Goal: Transaction & Acquisition: Book appointment/travel/reservation

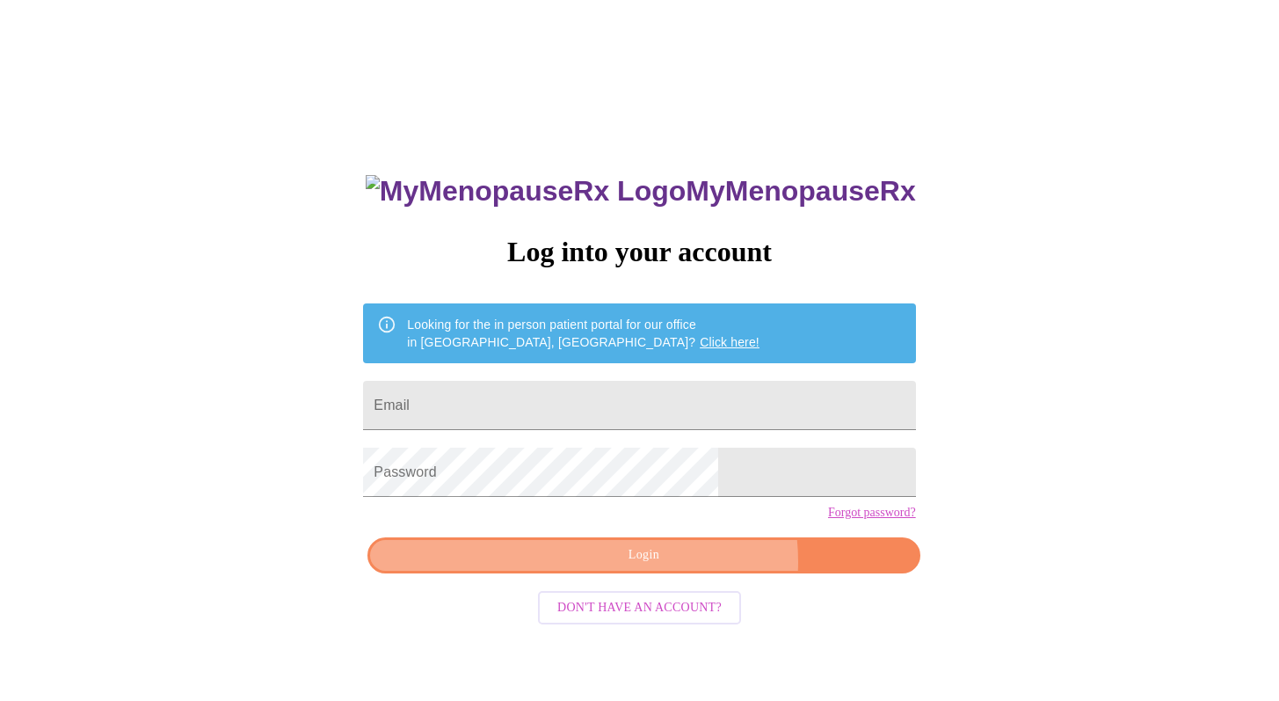
click at [681, 566] on span "Login" at bounding box center [644, 555] width 512 height 22
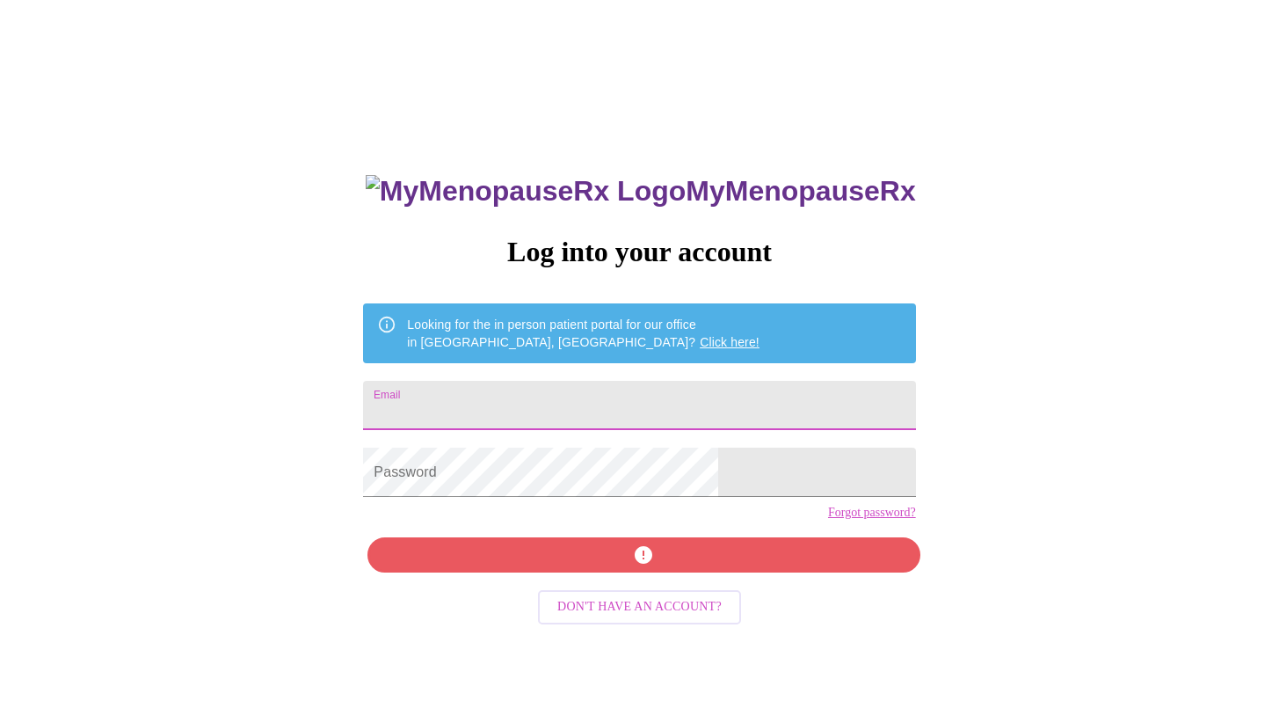
click at [655, 405] on input "Email" at bounding box center [639, 405] width 552 height 49
type input "[EMAIL_ADDRESS][DOMAIN_NAME]"
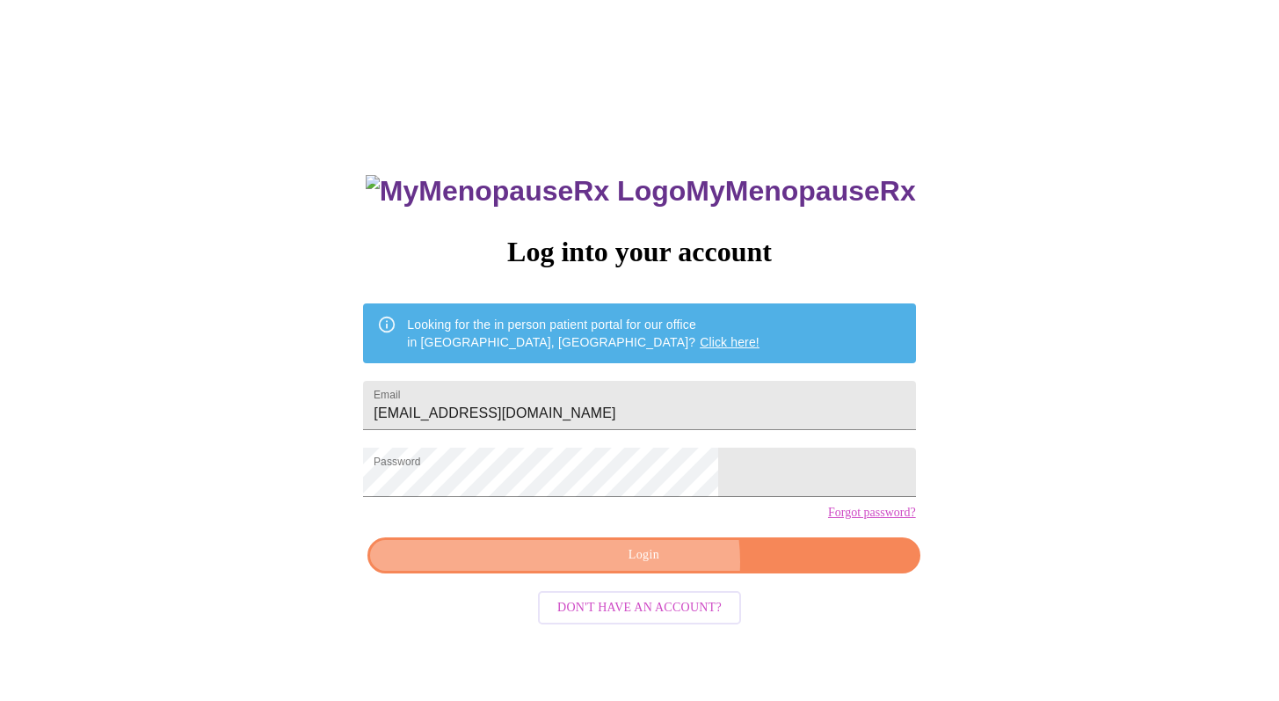
click at [652, 566] on span "Login" at bounding box center [644, 555] width 512 height 22
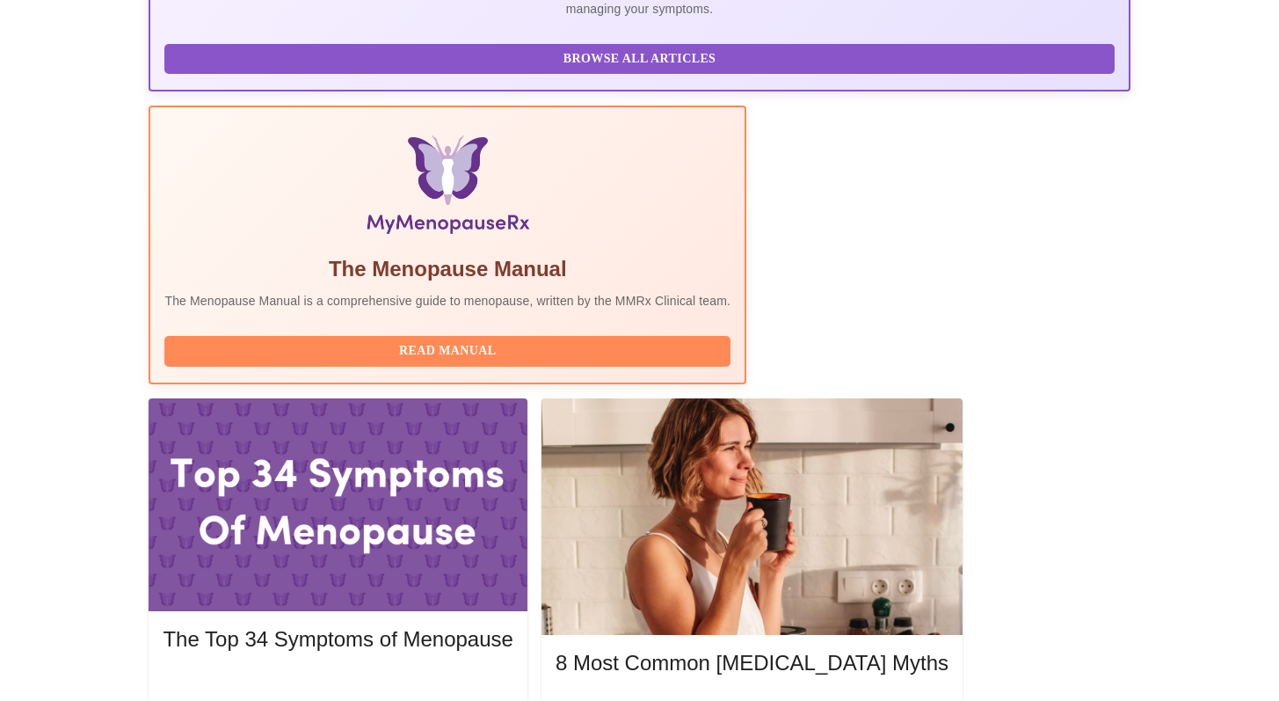
scroll to position [461, 0]
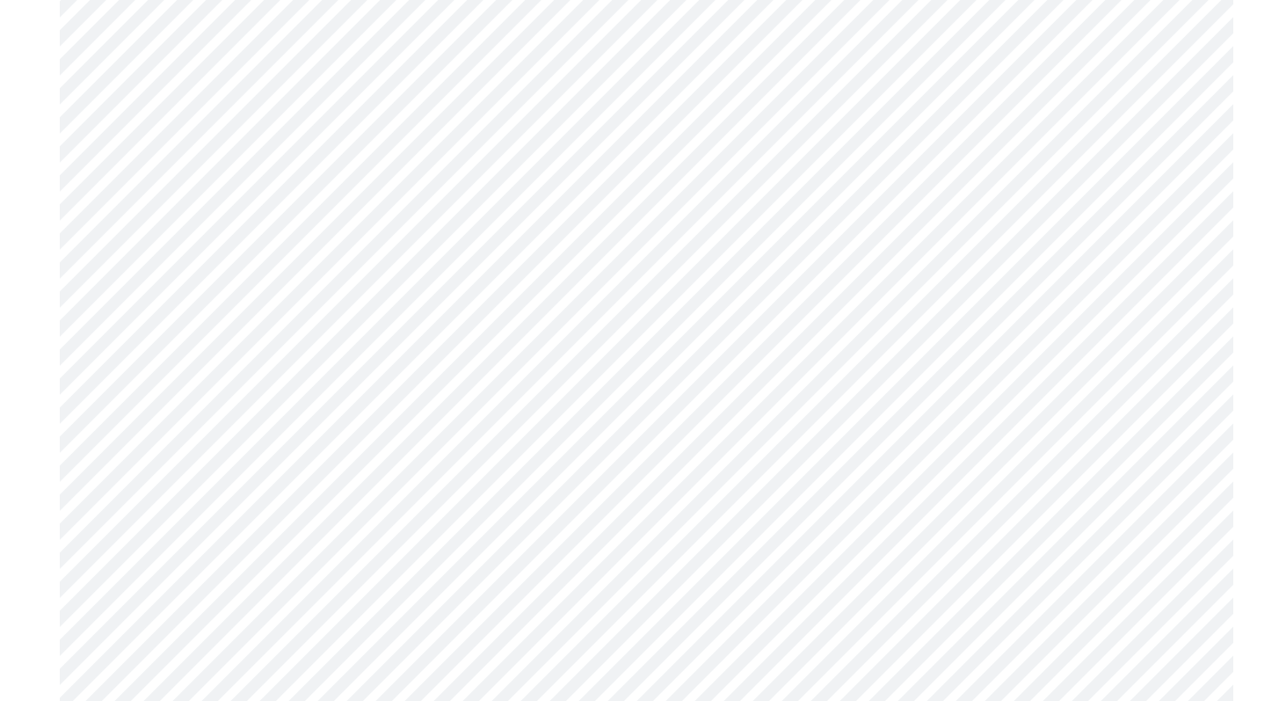
scroll to position [18, 0]
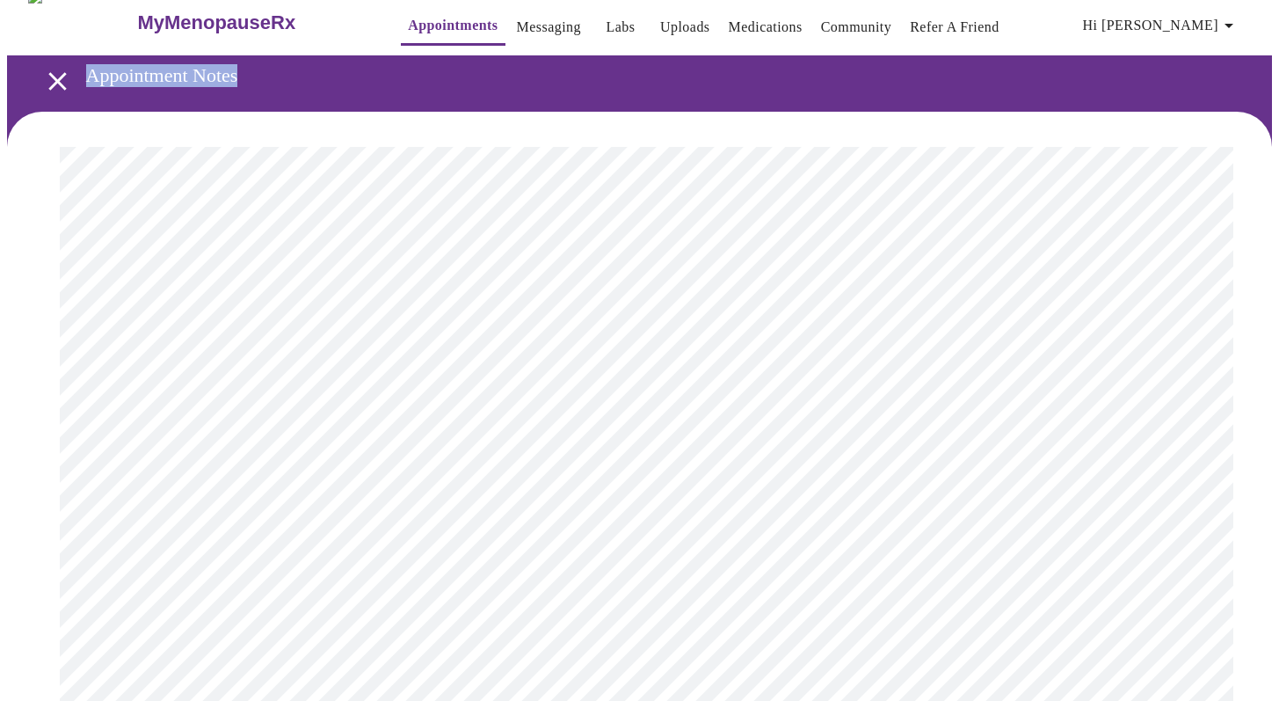
drag, startPoint x: 1292, startPoint y: 377, endPoint x: 1292, endPoint y: 38, distance: 339.4
click at [417, 23] on link "Appointments" at bounding box center [453, 25] width 90 height 25
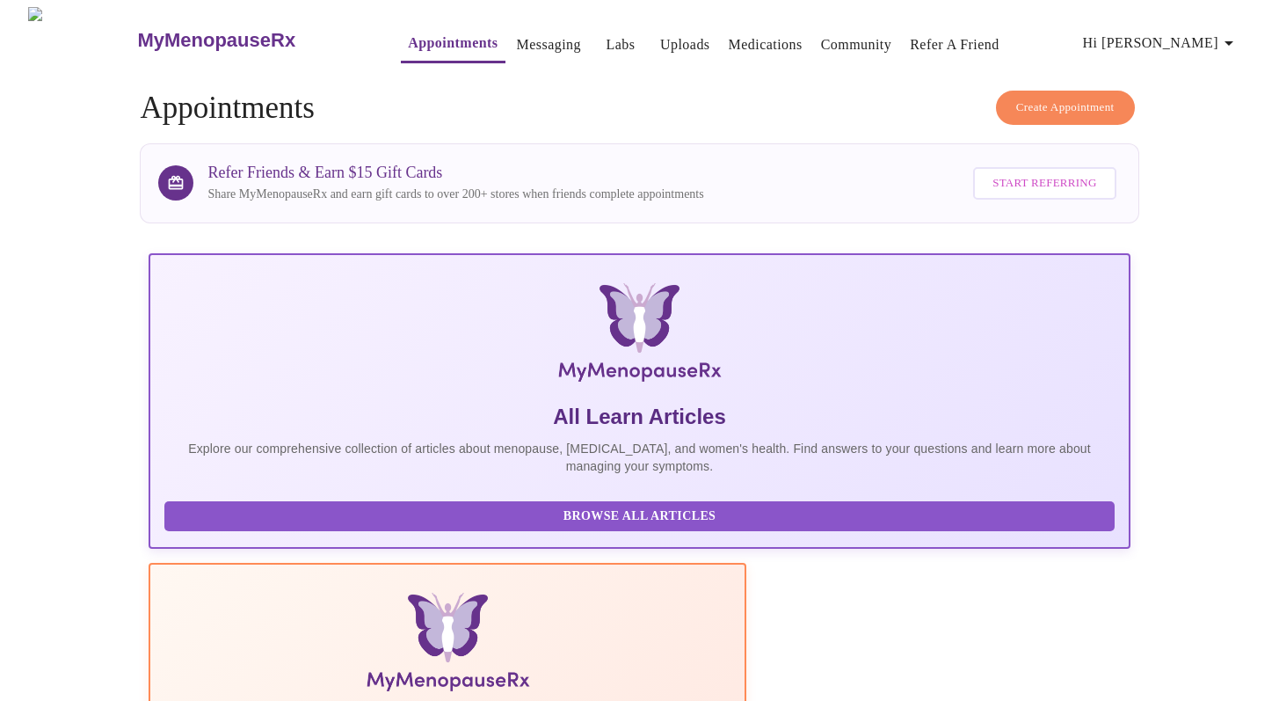
click at [1047, 98] on span "Create Appointment" at bounding box center [1066, 108] width 98 height 20
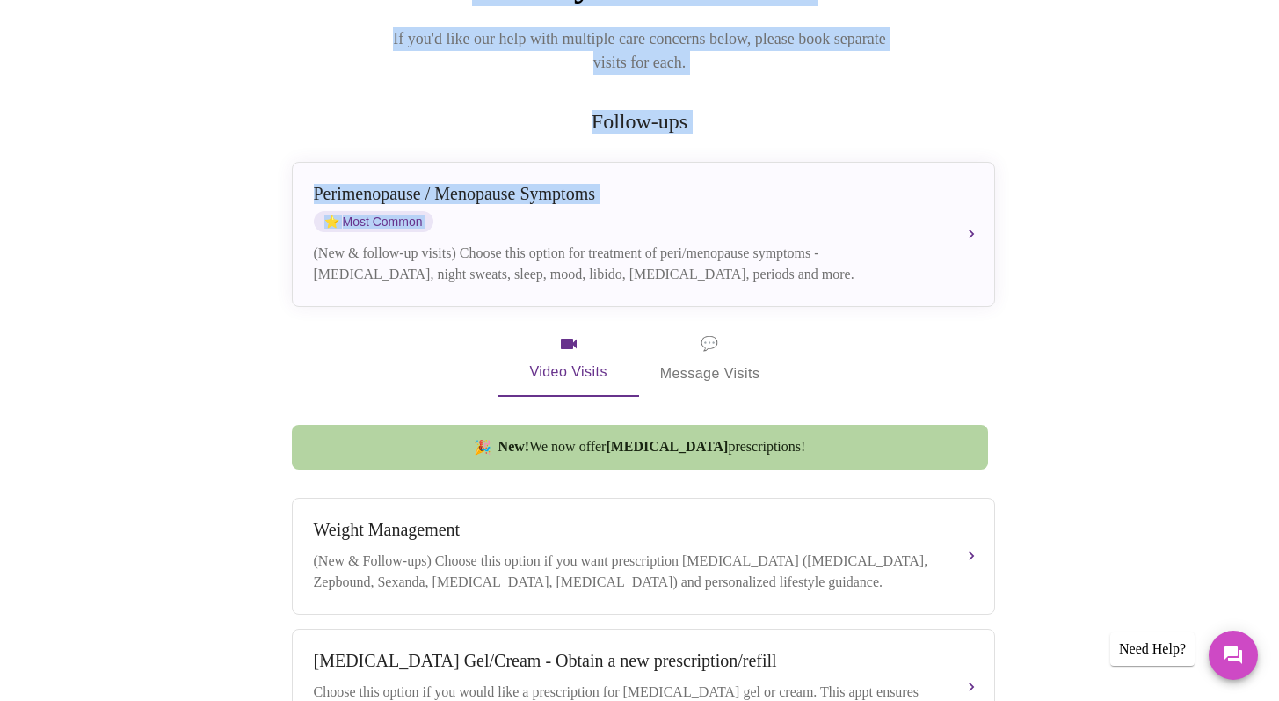
scroll to position [259, 0]
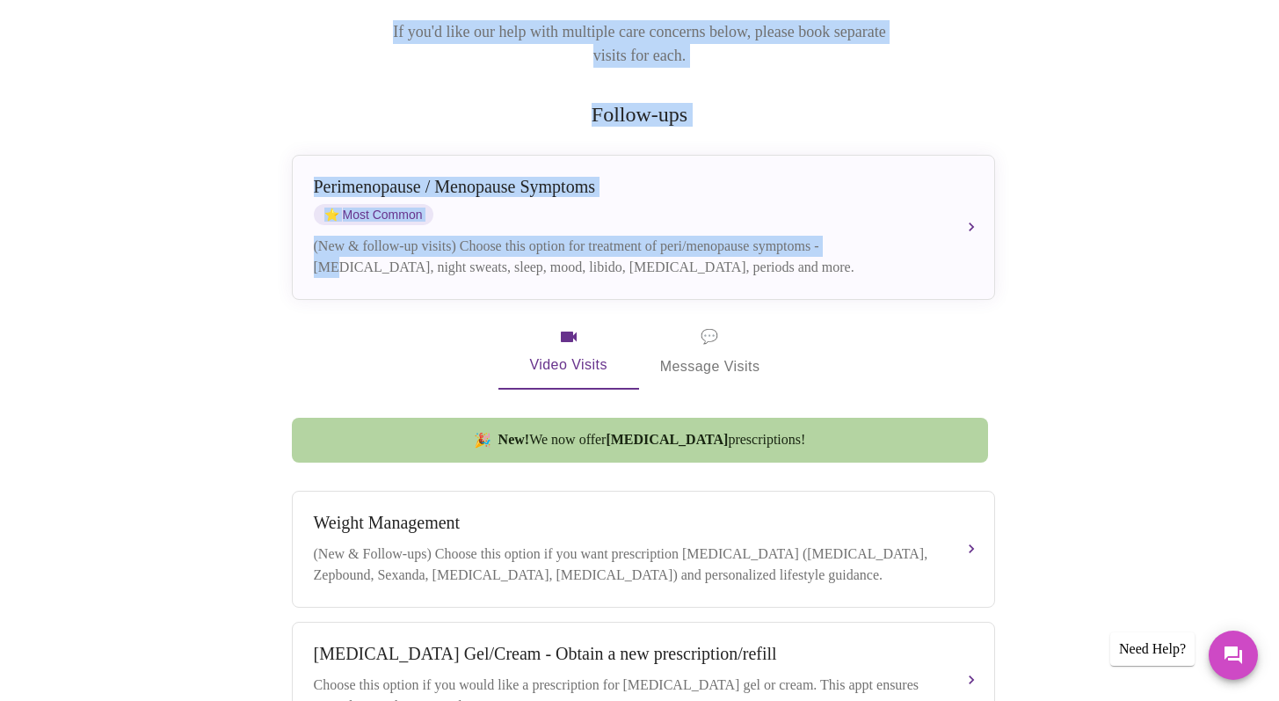
drag, startPoint x: 1292, startPoint y: 102, endPoint x: 1292, endPoint y: 217, distance: 115.2
click at [1279, 217] on html "MyMenopauseRx Appointments Messaging Labs Uploads Medications Community Refer a…" at bounding box center [639, 520] width 1279 height 1558
click at [1002, 231] on div "Book your next visit If you'd like our help with multiple care concerns below, …" at bounding box center [640, 602] width 1126 height 1309
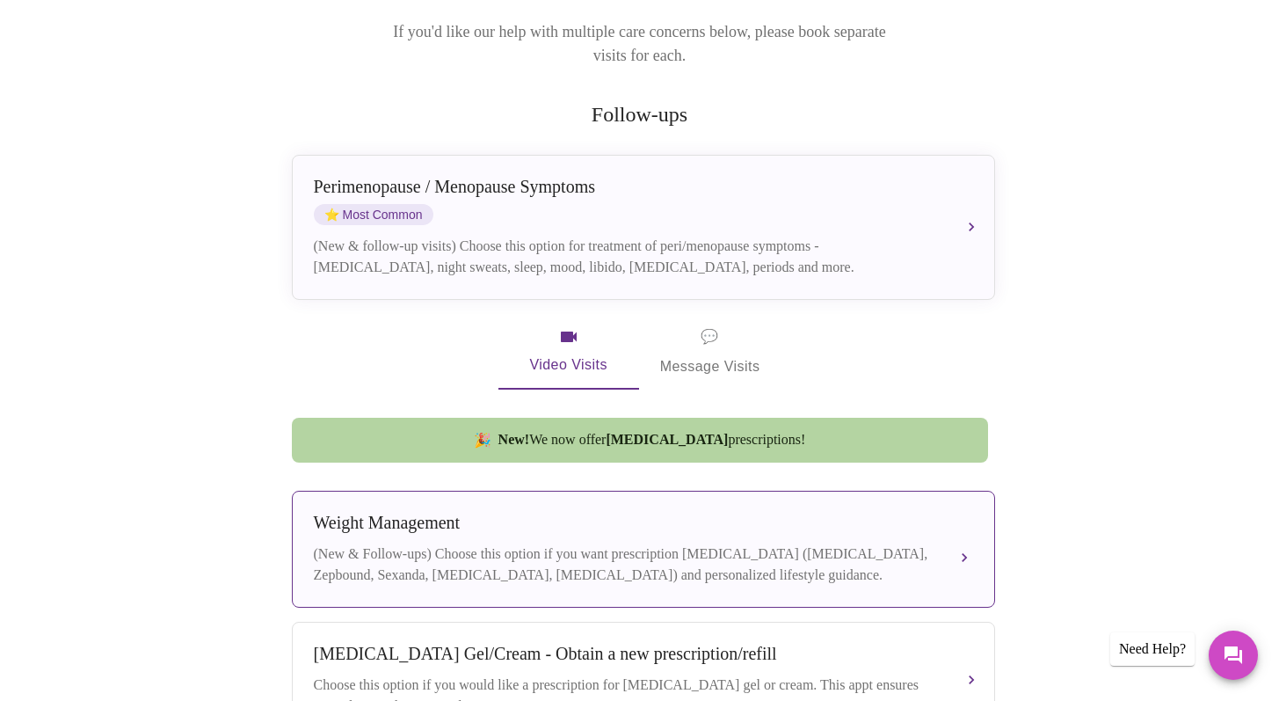
click at [711, 543] on div "(New & Follow-ups) Choose this option if you want prescription weight managemen…" at bounding box center [626, 564] width 624 height 42
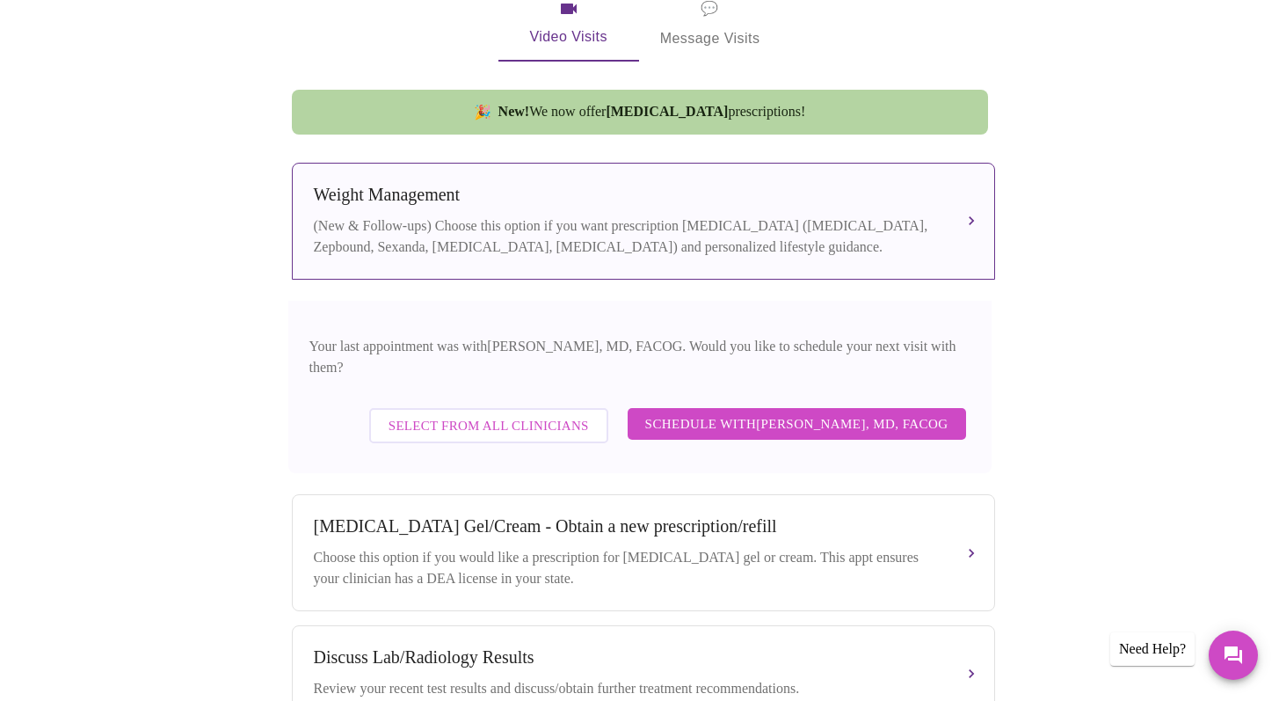
scroll to position [587, 0]
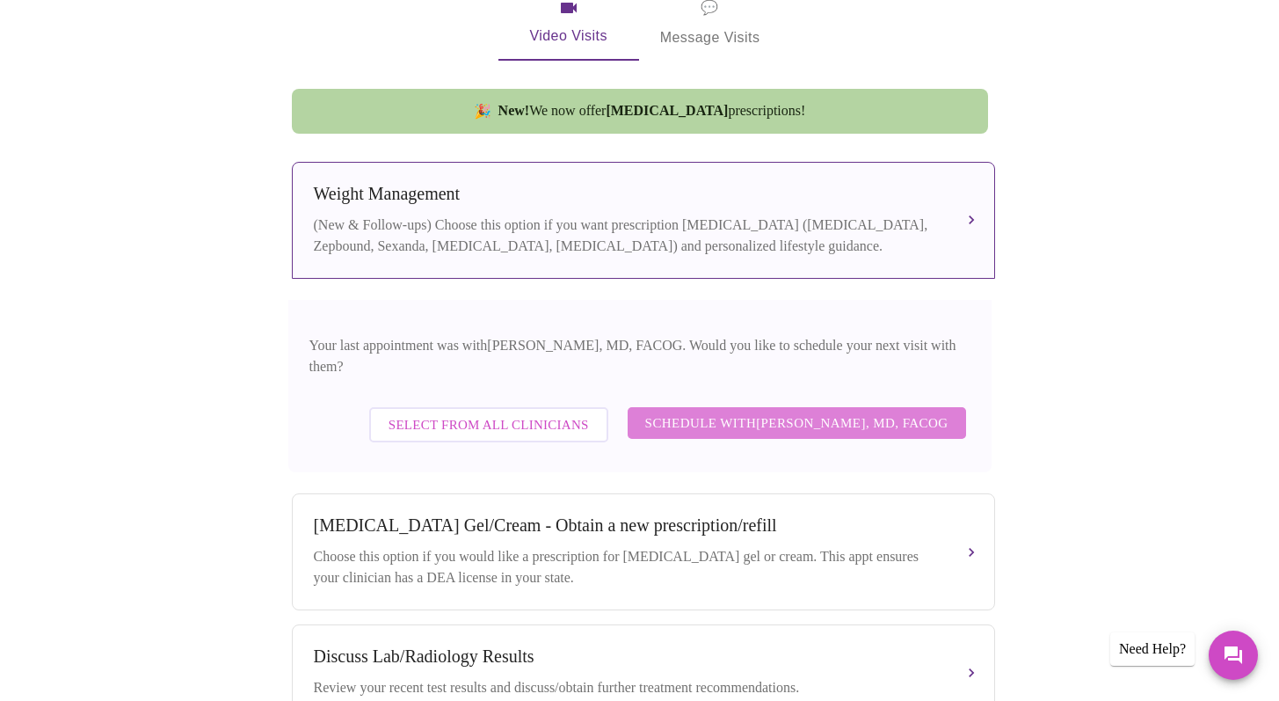
click at [820, 412] on span "Schedule with Dr. Heather Krantz, MD, FACOG" at bounding box center [796, 423] width 303 height 23
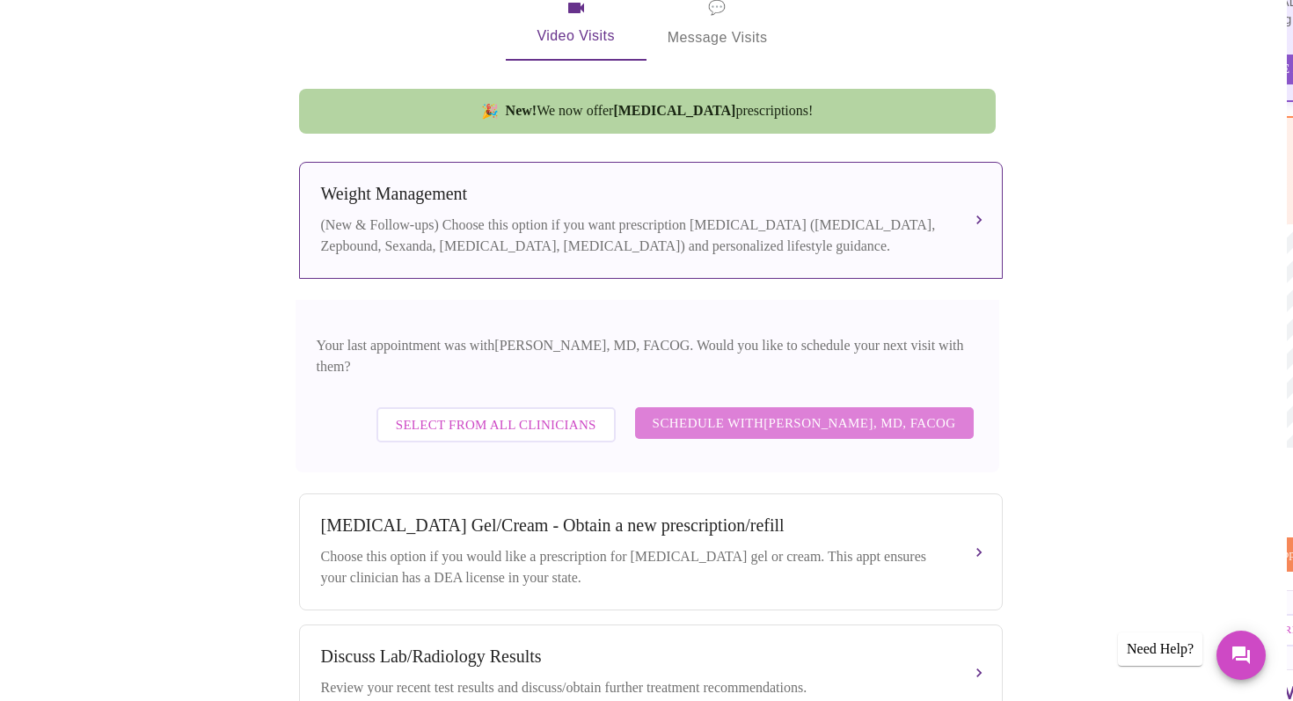
scroll to position [0, 0]
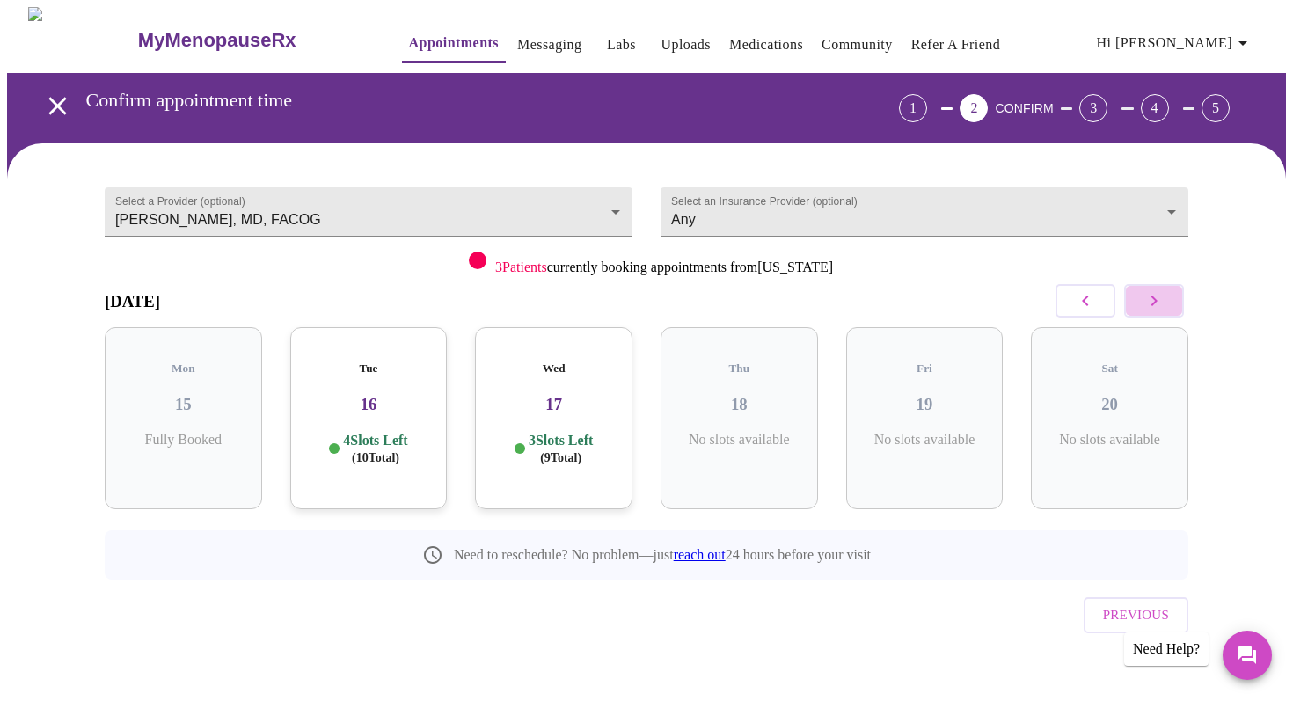
click at [1153, 302] on icon "button" at bounding box center [1154, 300] width 6 height 11
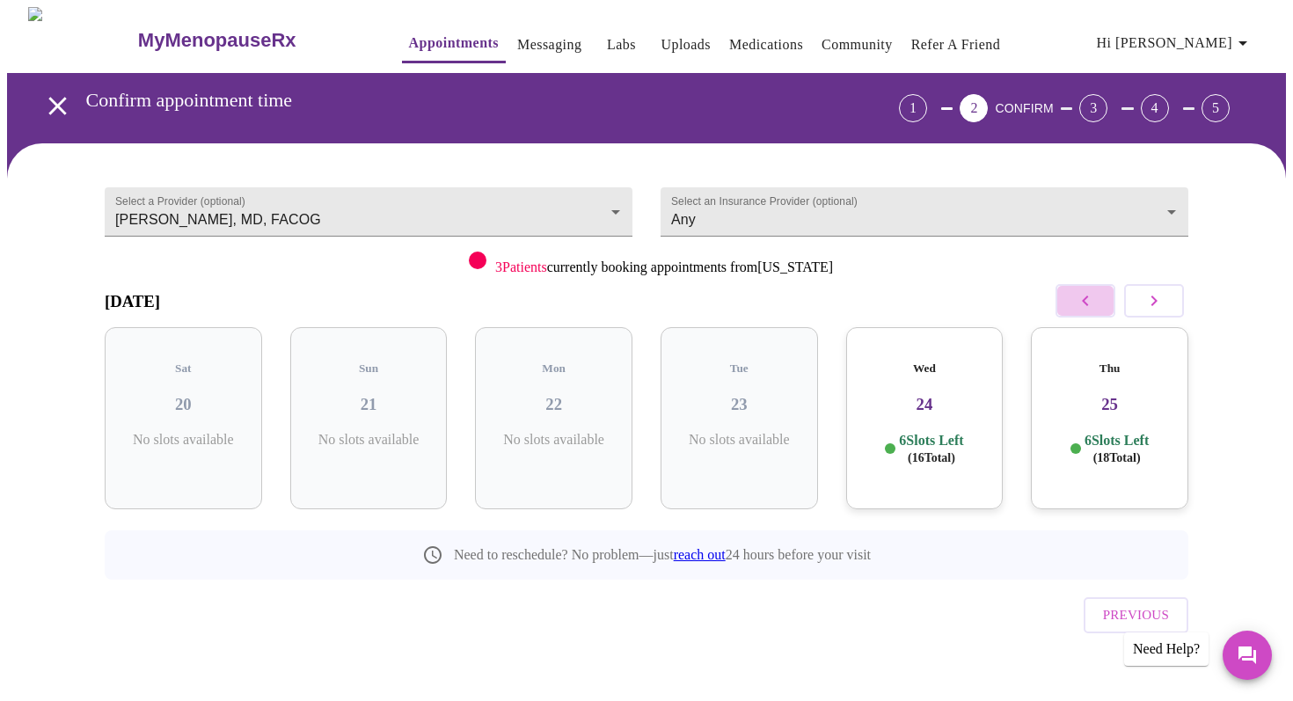
click at [1083, 307] on icon "button" at bounding box center [1085, 300] width 21 height 21
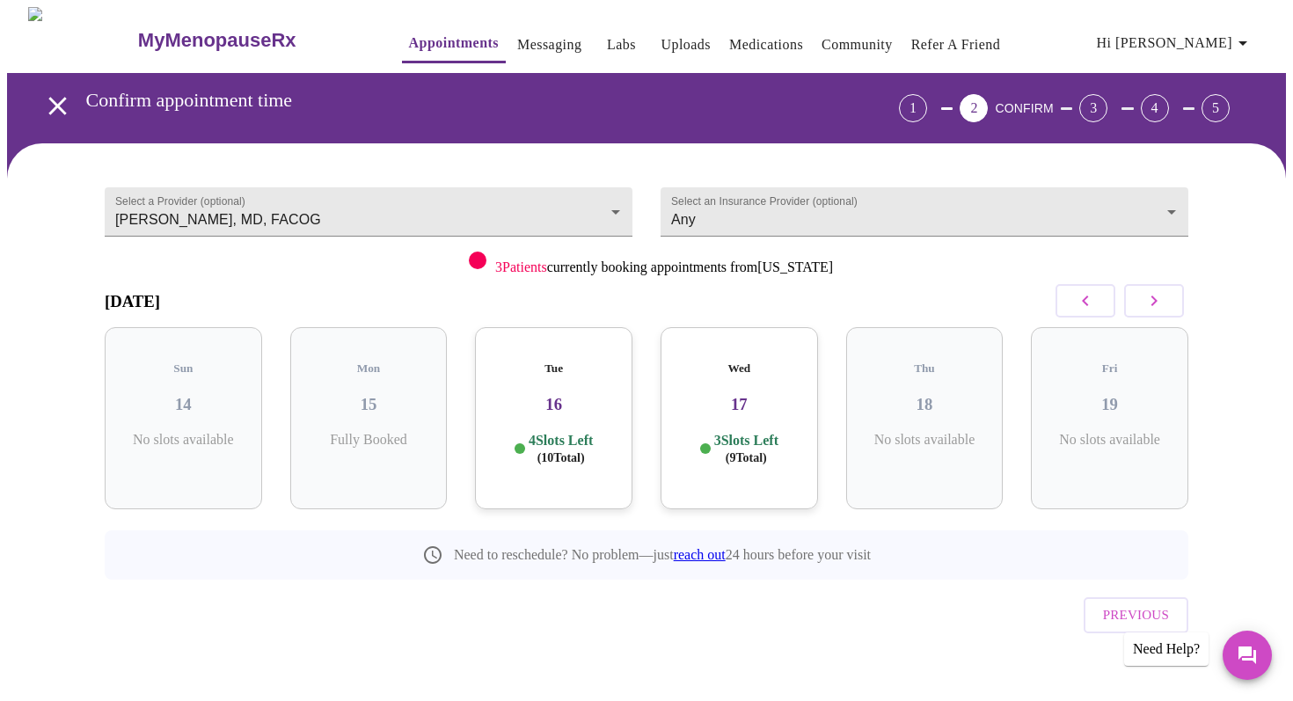
click at [578, 432] on p "4 Slots Left ( 10 Total)" at bounding box center [560, 449] width 64 height 34
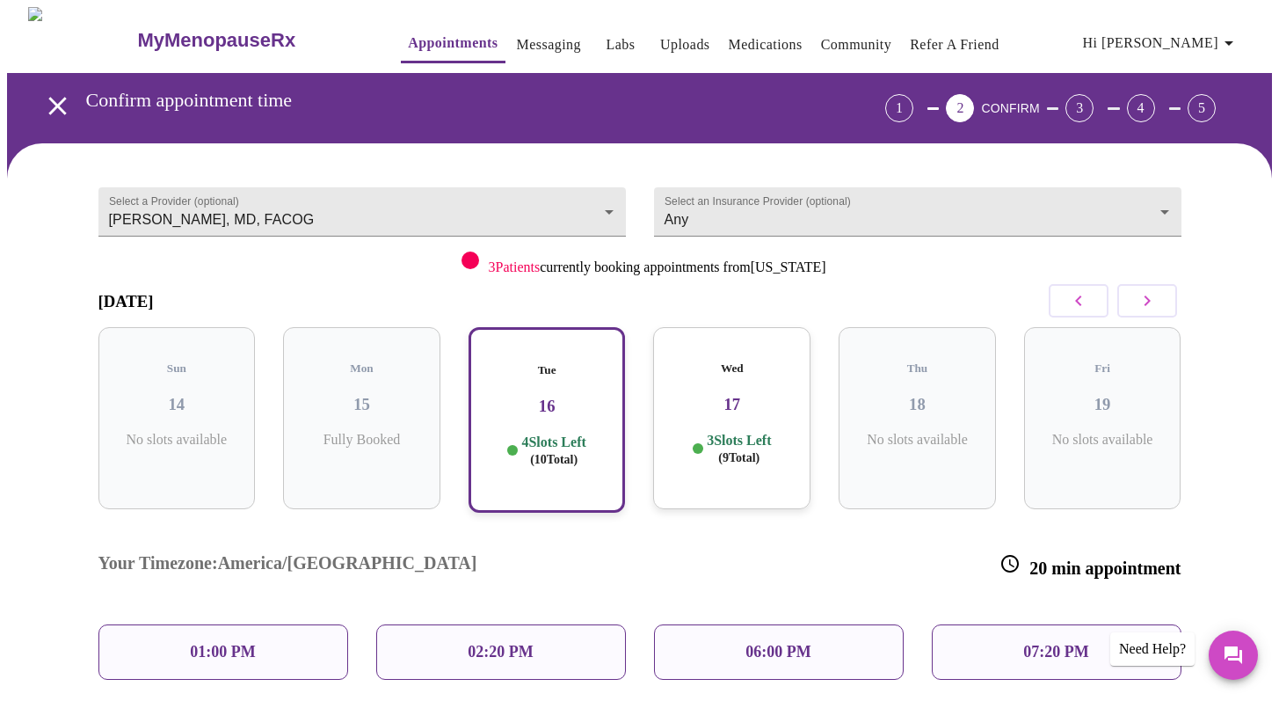
click at [339, 395] on h3 "15" at bounding box center [361, 404] width 129 height 19
click at [718, 451] on span "( 9 Total)" at bounding box center [738, 457] width 41 height 13
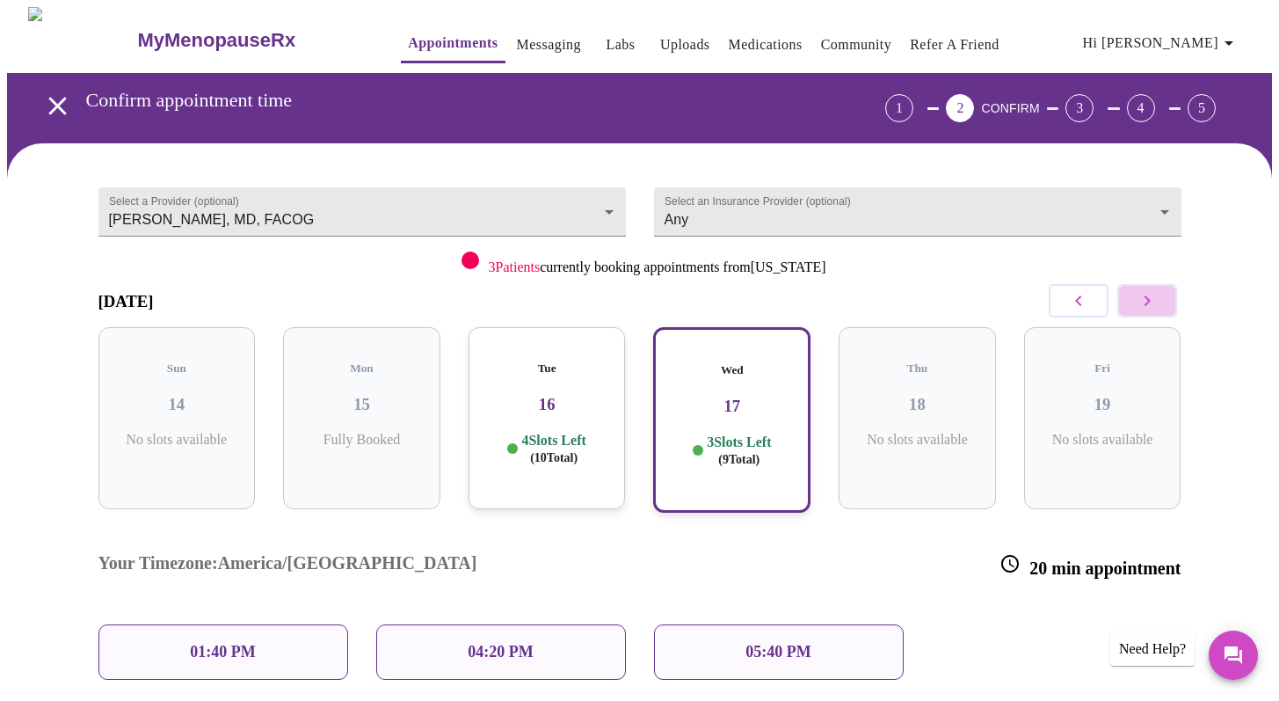
click at [1160, 295] on button "button" at bounding box center [1148, 300] width 60 height 33
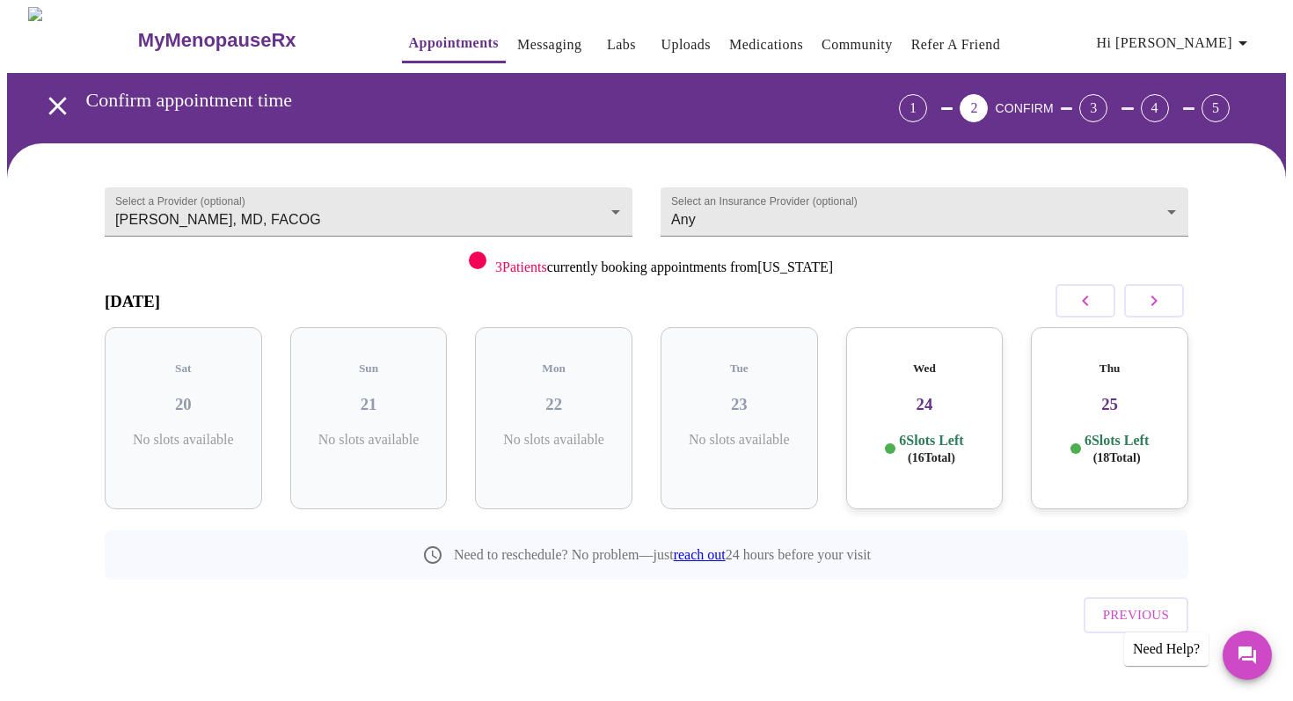
click at [1082, 296] on icon "button" at bounding box center [1085, 300] width 21 height 21
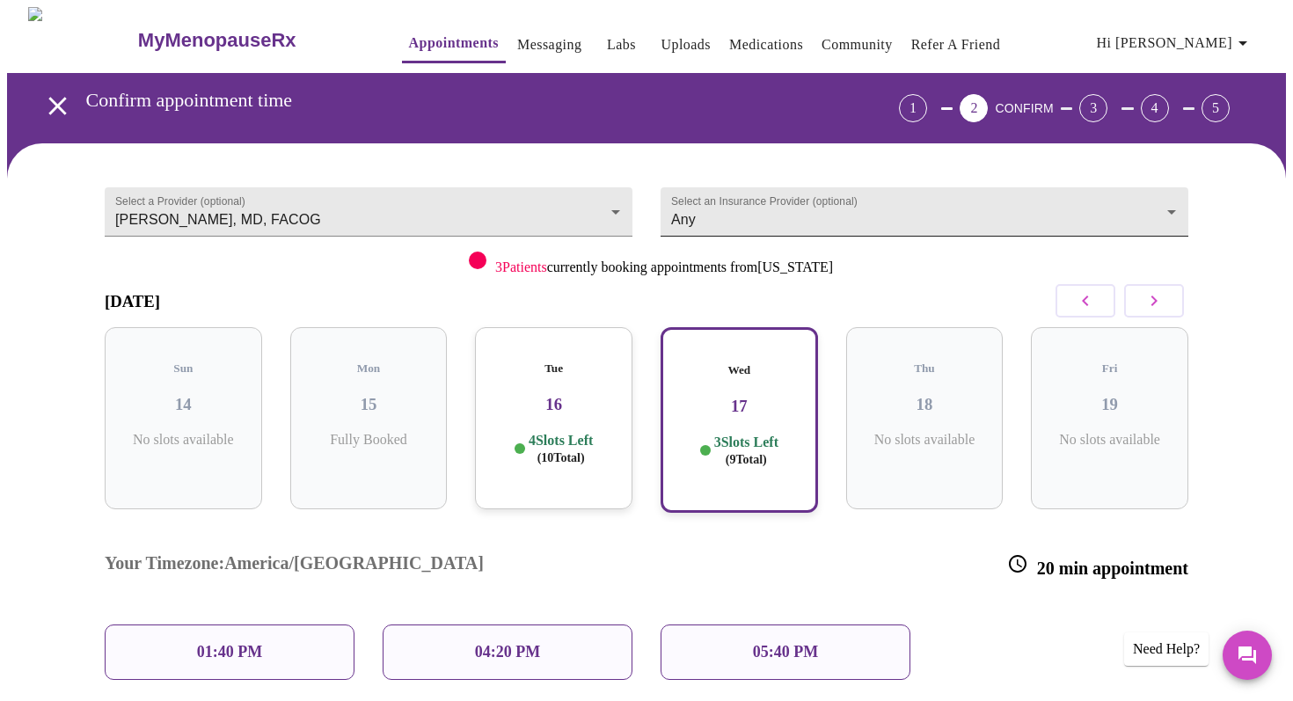
click at [1166, 201] on body "MyMenopauseRx Appointments Messaging Labs Uploads Medications Community Refer a…" at bounding box center [646, 449] width 1279 height 885
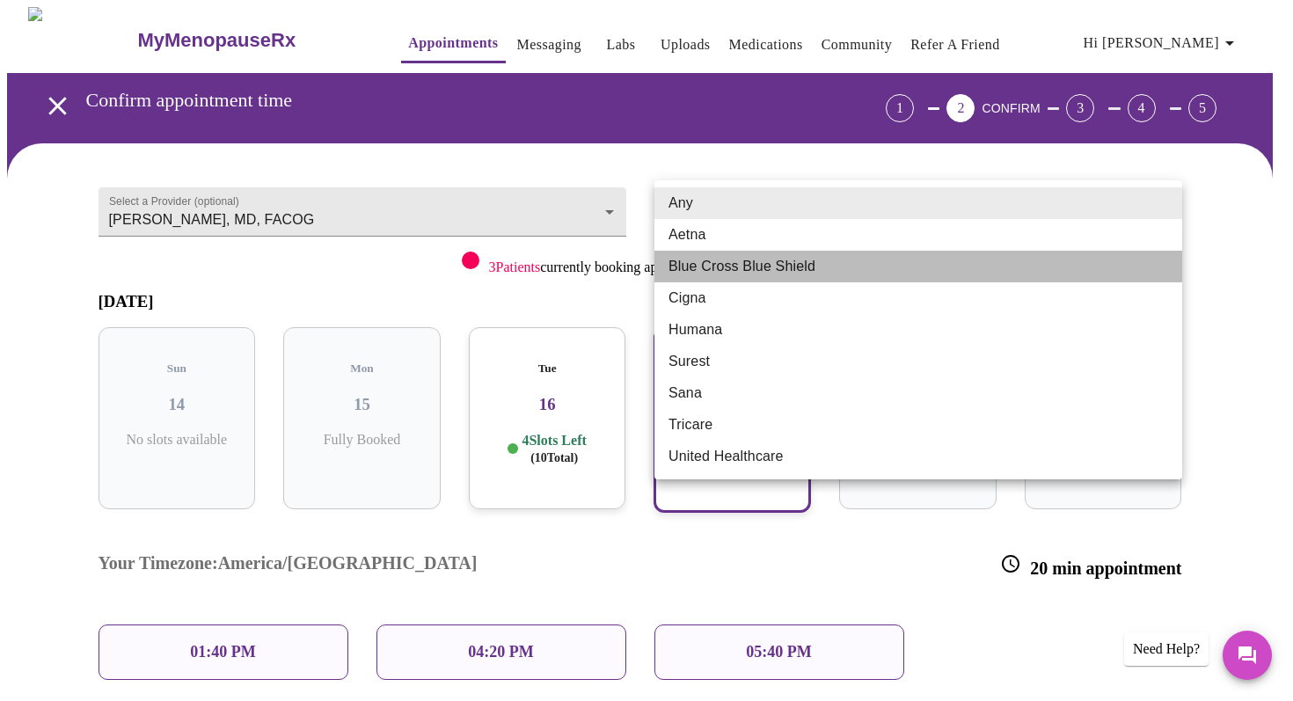
click at [1088, 272] on li "Blue Cross Blue Shield" at bounding box center [918, 267] width 528 height 32
type input "Blue Cross Blue Shield"
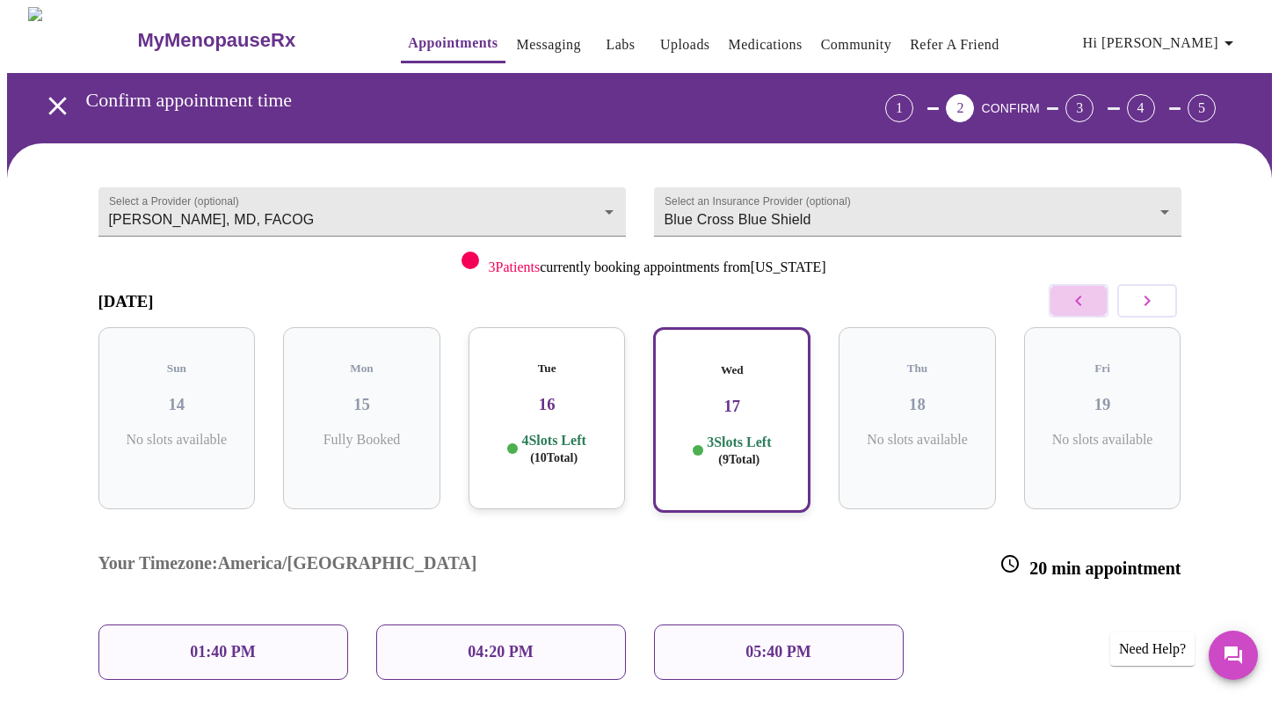
click at [1085, 306] on icon "button" at bounding box center [1078, 300] width 21 height 21
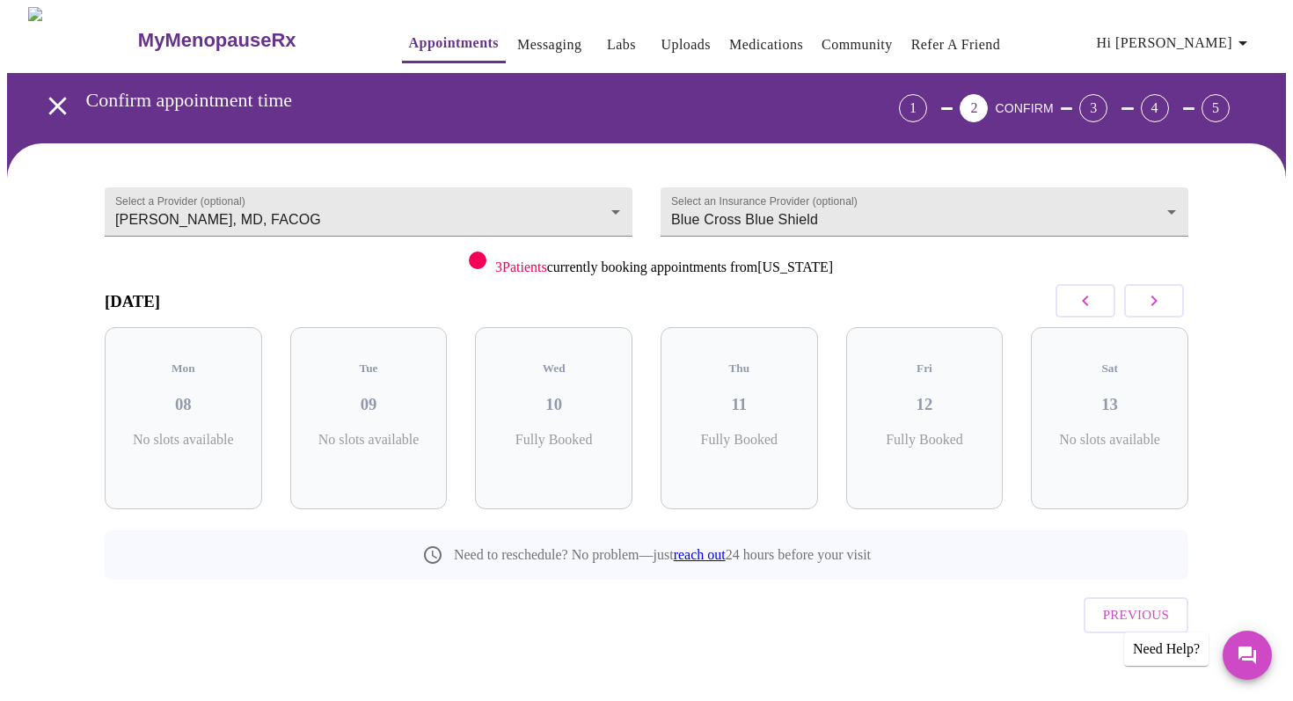
click at [1151, 306] on icon "button" at bounding box center [1153, 300] width 21 height 21
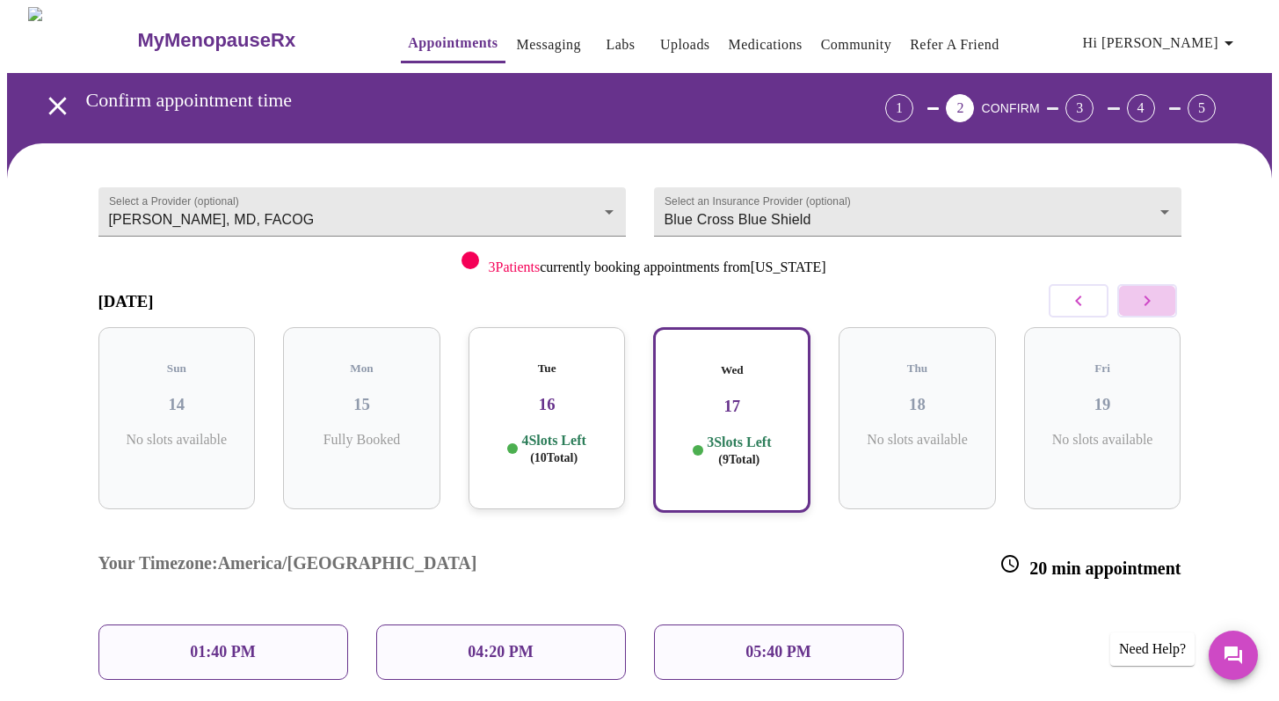
click at [1151, 306] on icon "button" at bounding box center [1147, 300] width 21 height 21
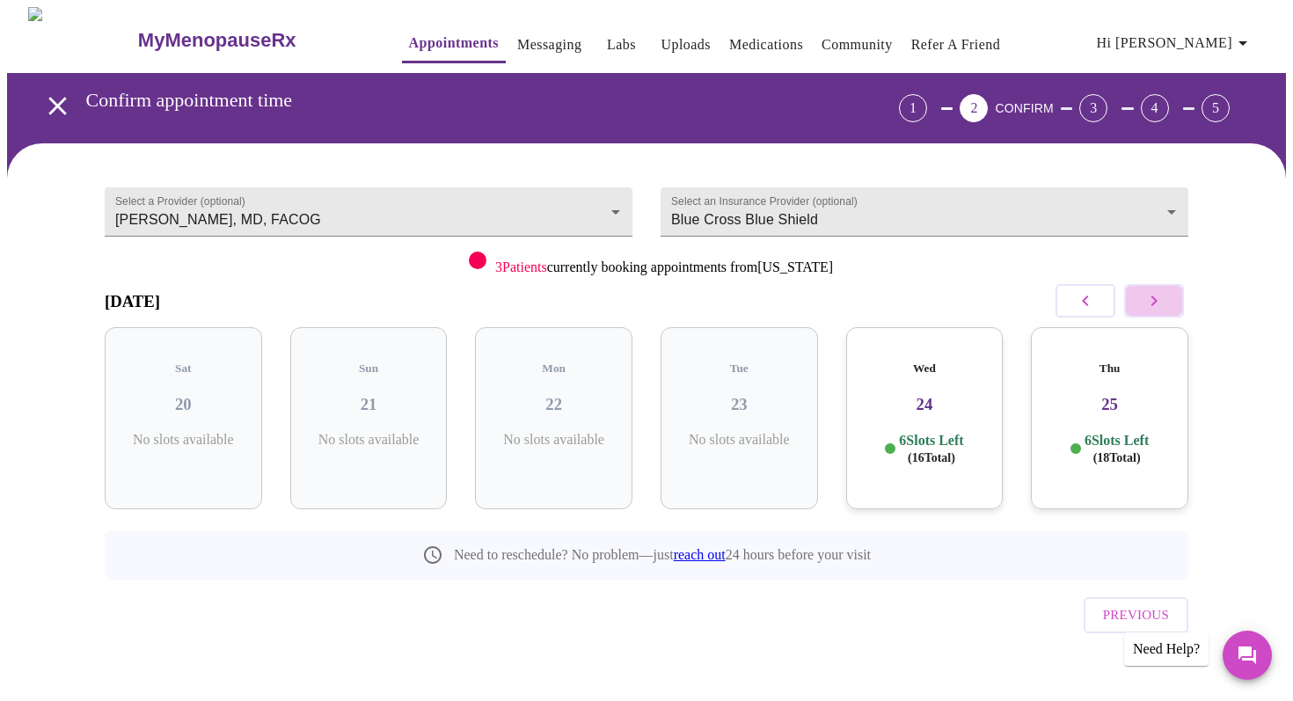
click at [1151, 306] on icon "button" at bounding box center [1153, 300] width 21 height 21
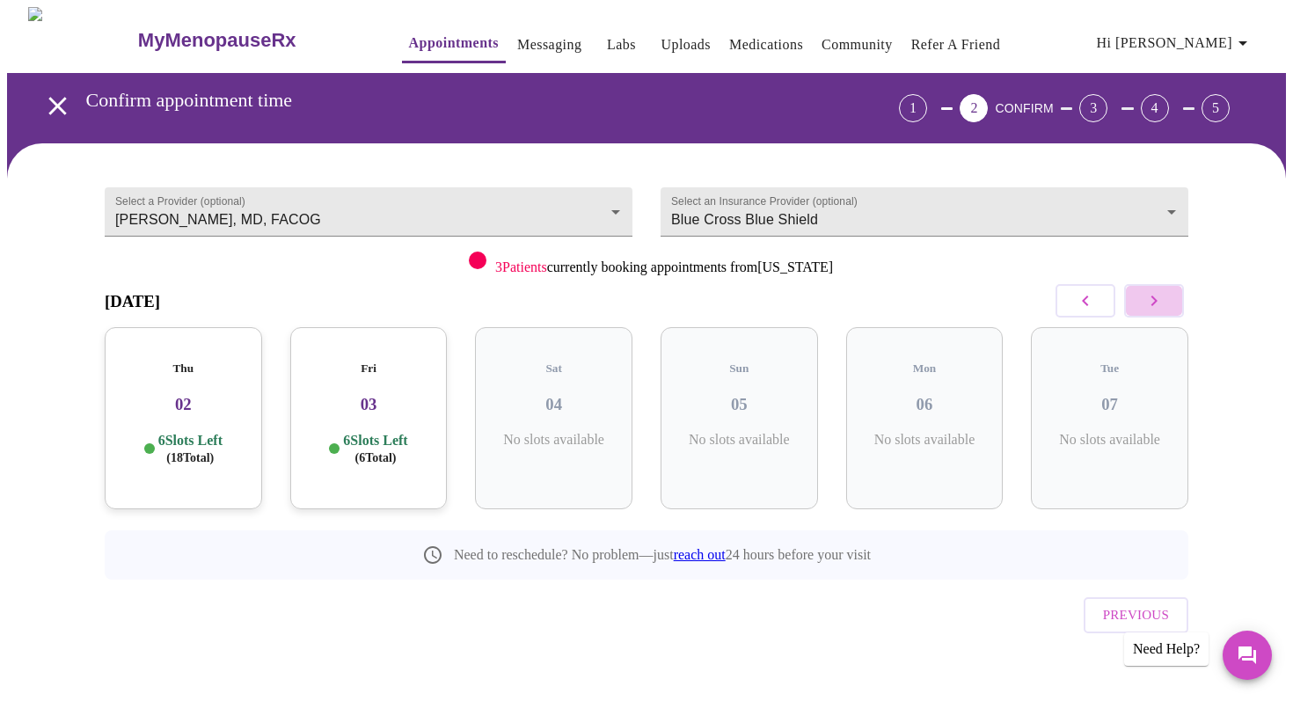
click at [1151, 306] on icon "button" at bounding box center [1153, 300] width 21 height 21
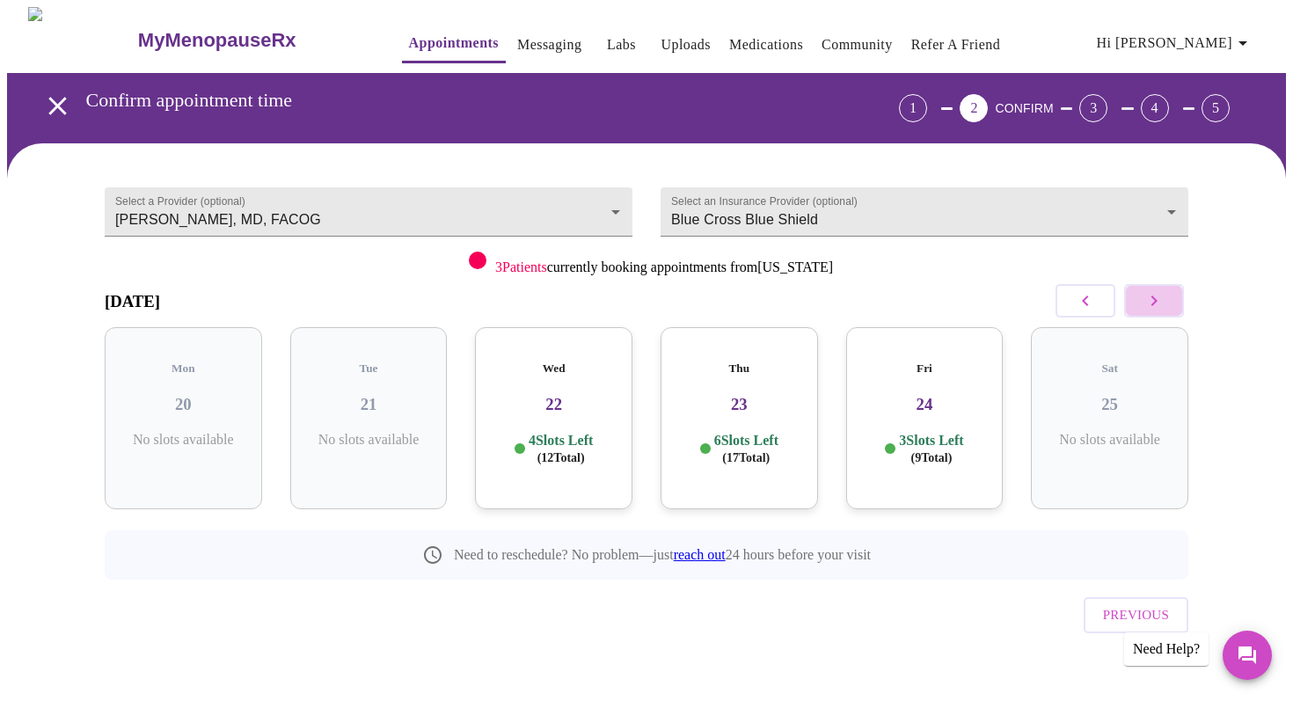
click at [1151, 306] on icon "button" at bounding box center [1153, 300] width 21 height 21
